Goal: Check status: Check status

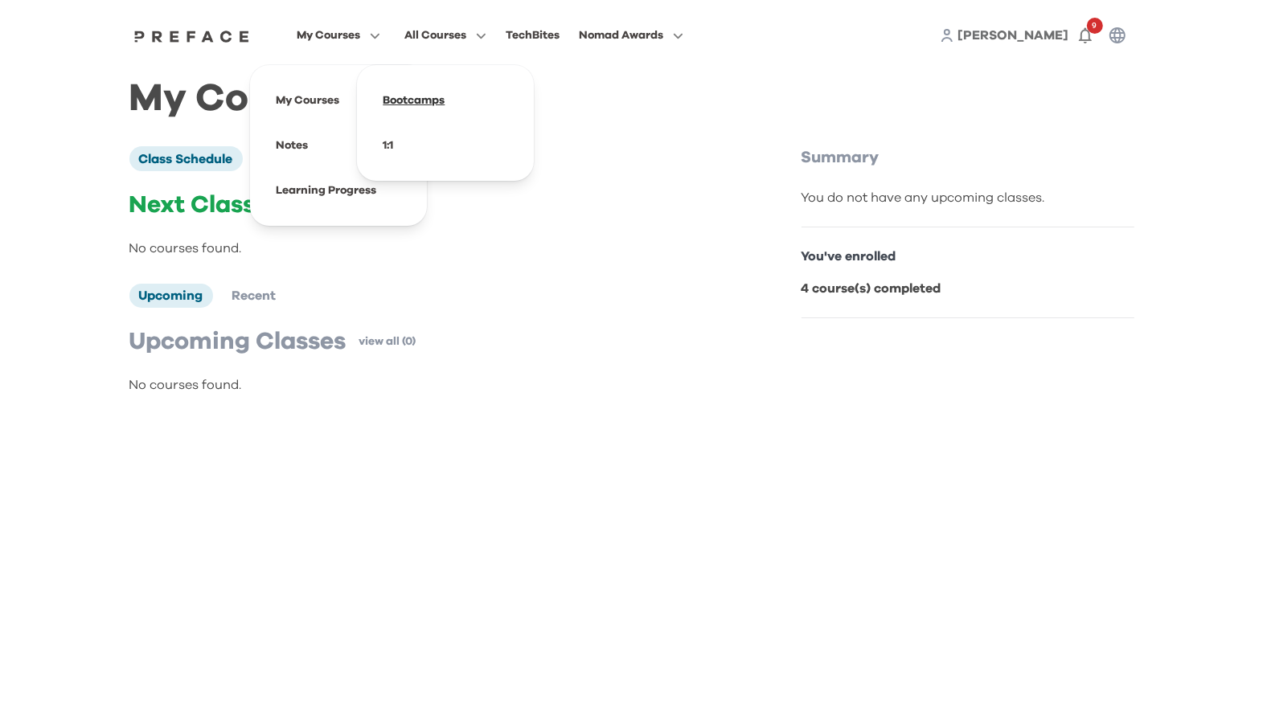
click at [499, 112] on span at bounding box center [445, 100] width 151 height 45
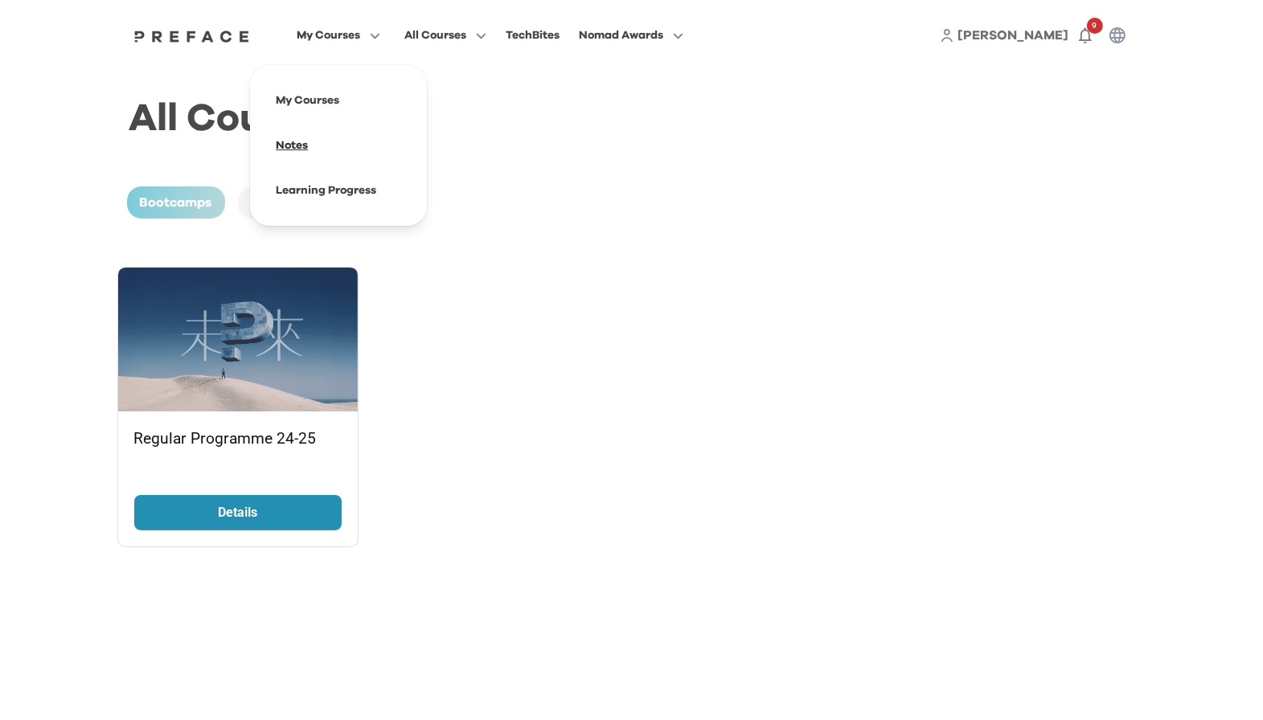
click at [304, 141] on span at bounding box center [338, 145] width 151 height 45
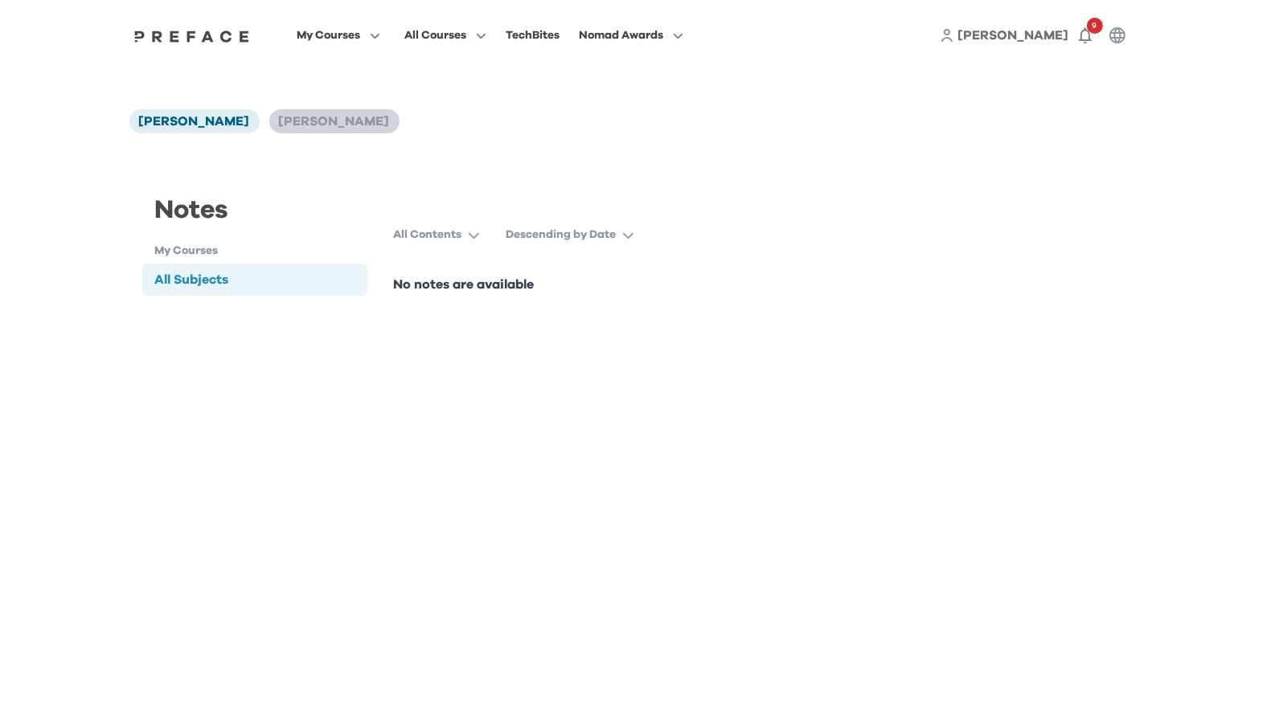
click at [304, 132] on li "[PERSON_NAME]" at bounding box center [334, 121] width 130 height 24
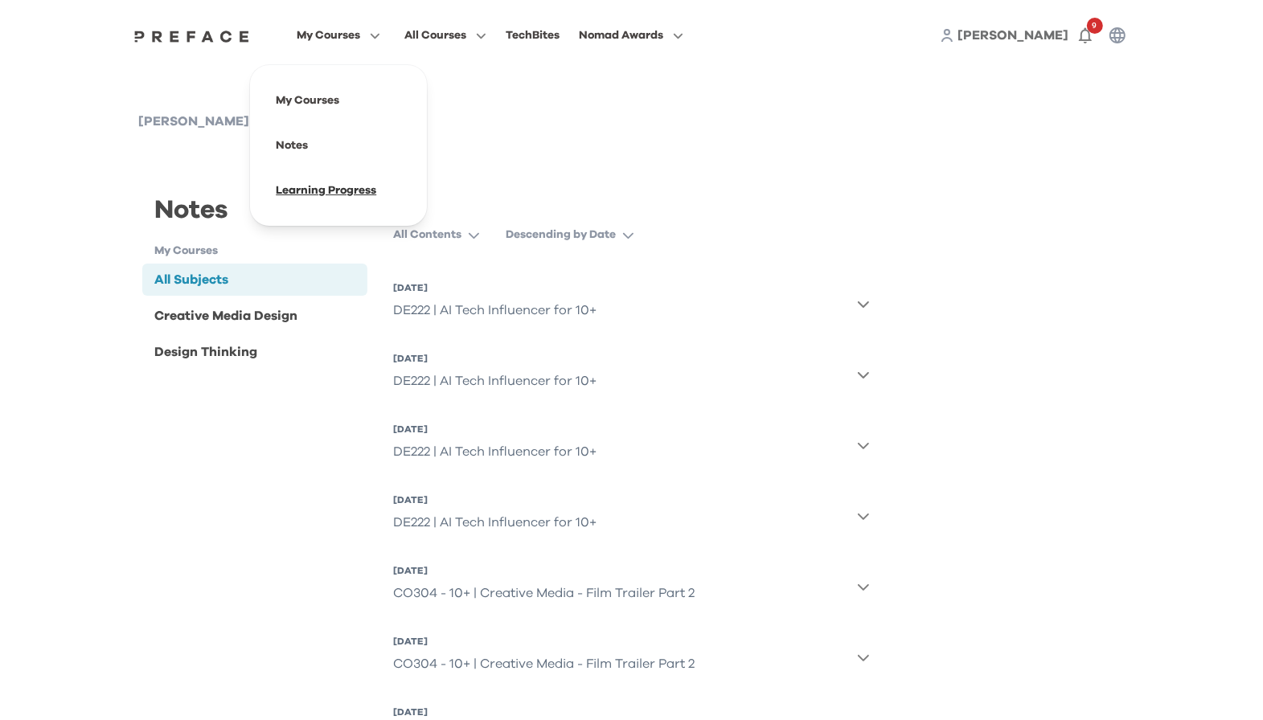
click at [325, 185] on span at bounding box center [338, 190] width 151 height 45
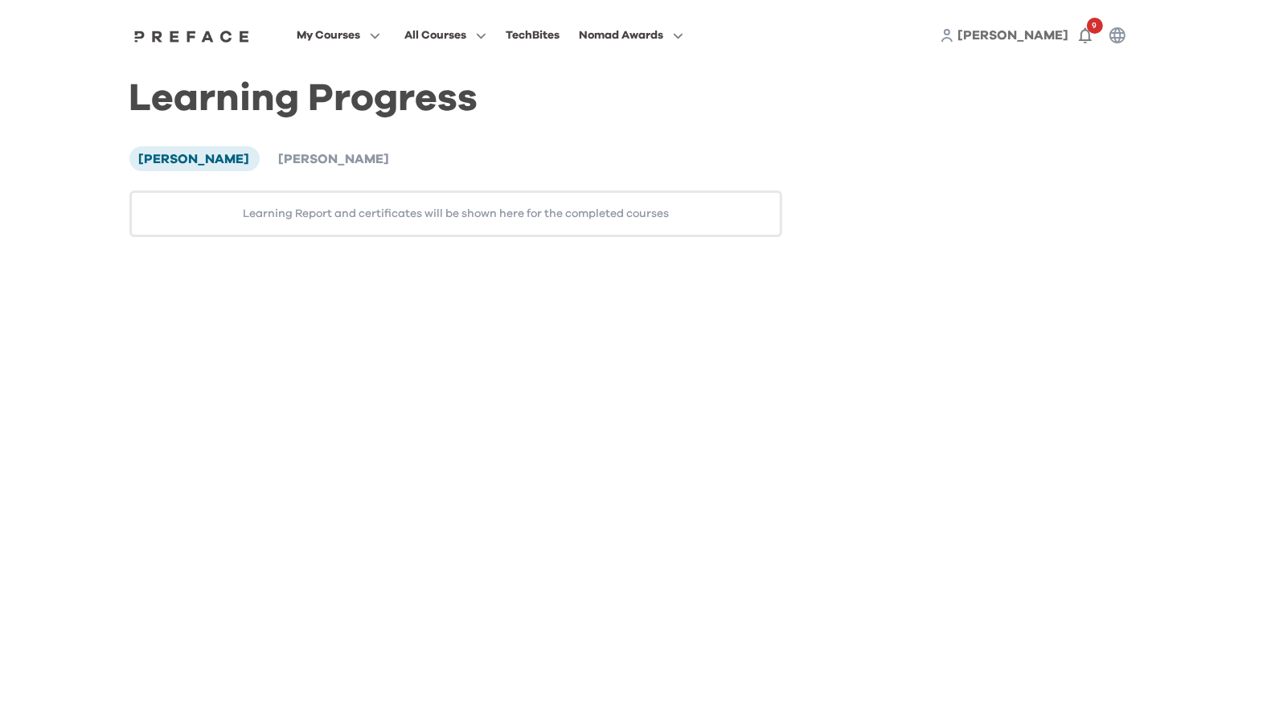
click at [312, 173] on div "[PERSON_NAME] [PERSON_NAME] Learning Report and certificates will be shown here…" at bounding box center [456, 191] width 654 height 90
click at [294, 162] on span "[PERSON_NAME]" at bounding box center [334, 159] width 111 height 13
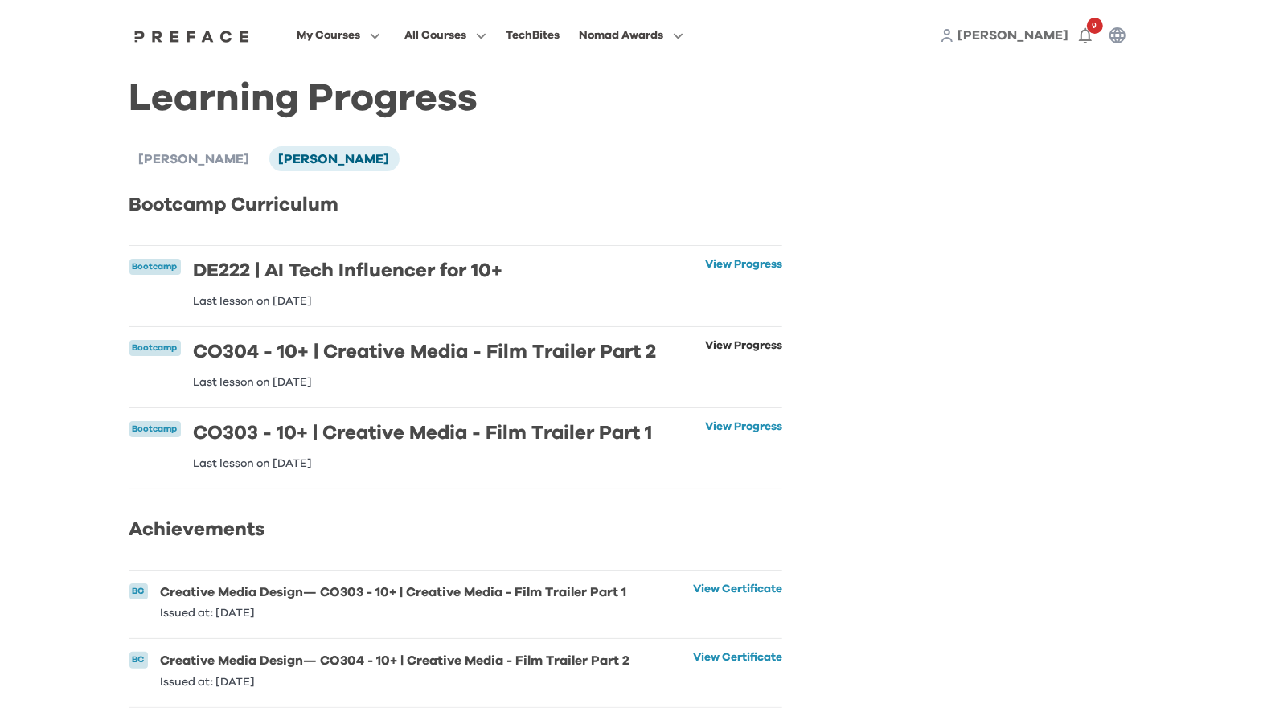
click at [753, 354] on link "View Progress" at bounding box center [743, 364] width 77 height 48
